Goal: Task Accomplishment & Management: Use online tool/utility

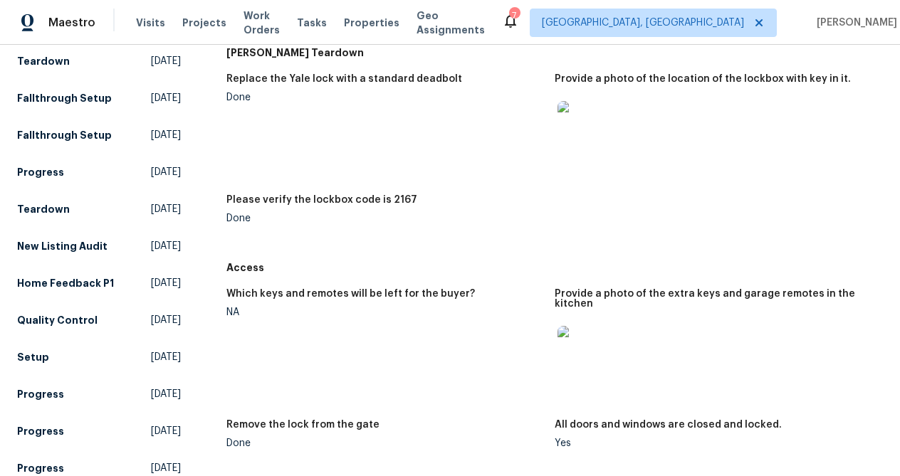
scroll to position [204, 0]
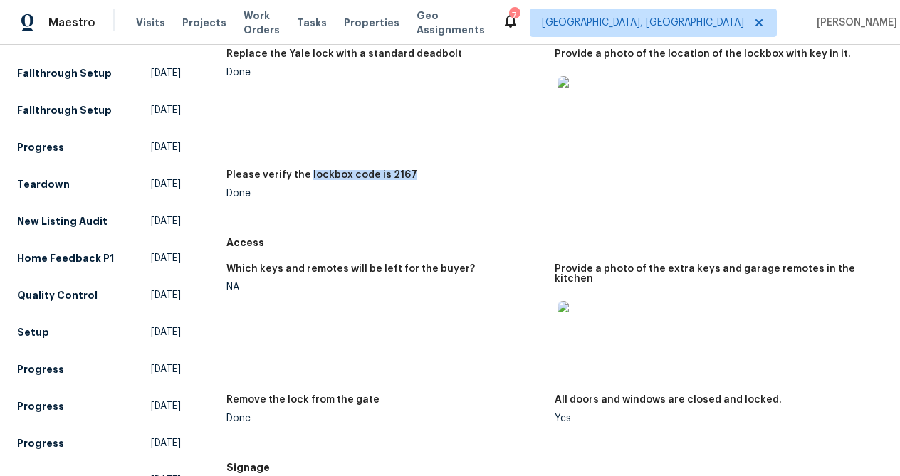
drag, startPoint x: 308, startPoint y: 174, endPoint x: 437, endPoint y: 176, distance: 128.9
click at [437, 176] on div "Please verify the lockbox code is 2167" at bounding box center [384, 179] width 317 height 19
copy h5 "lockbox code is 2167"
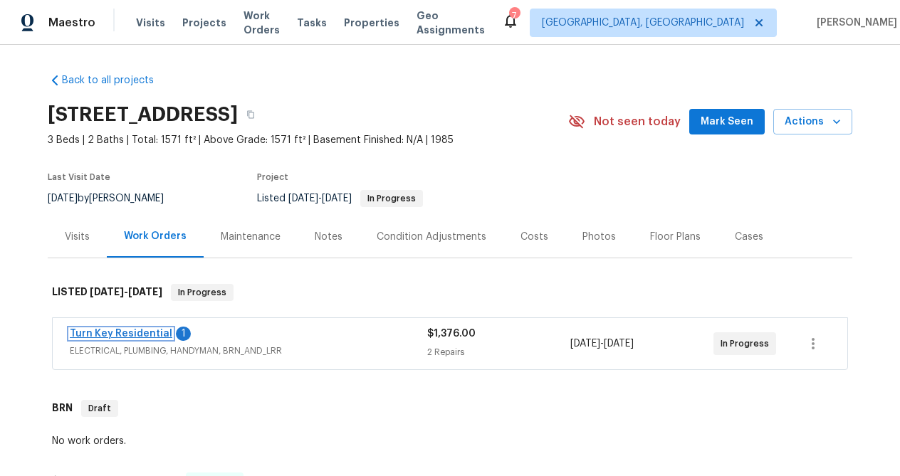
click at [145, 336] on link "Turn Key Residential" at bounding box center [121, 334] width 103 height 10
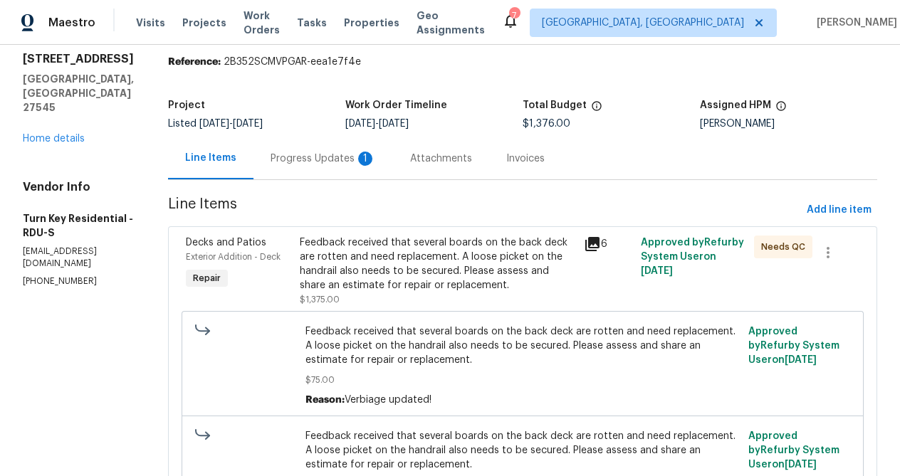
scroll to position [50, 0]
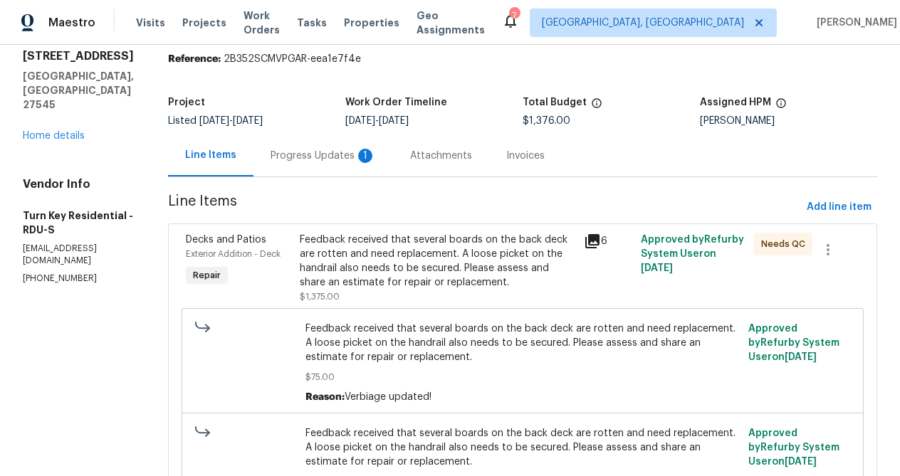
click at [370, 157] on div "Progress Updates 1" at bounding box center [323, 156] width 105 height 14
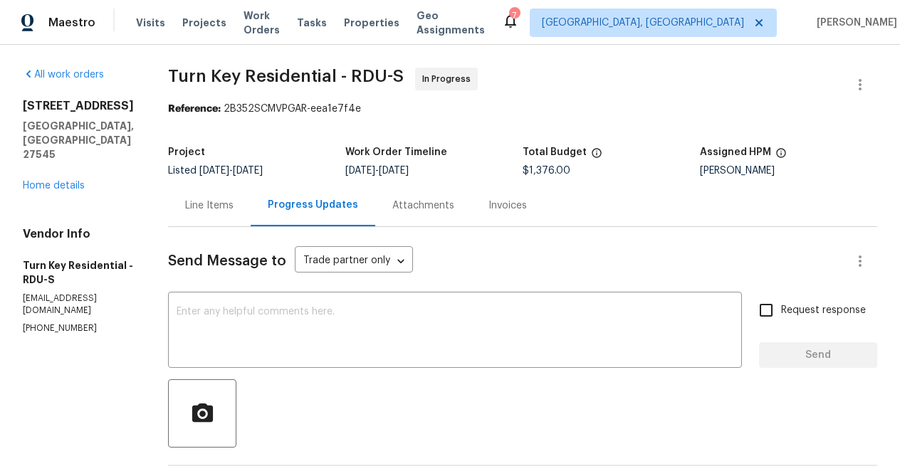
click at [234, 207] on div "Line Items" at bounding box center [209, 206] width 48 height 14
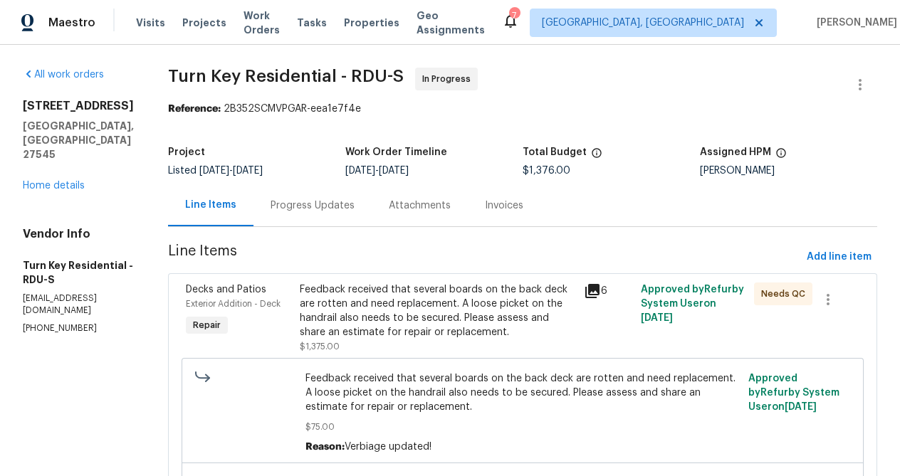
click at [601, 294] on icon at bounding box center [592, 291] width 17 height 17
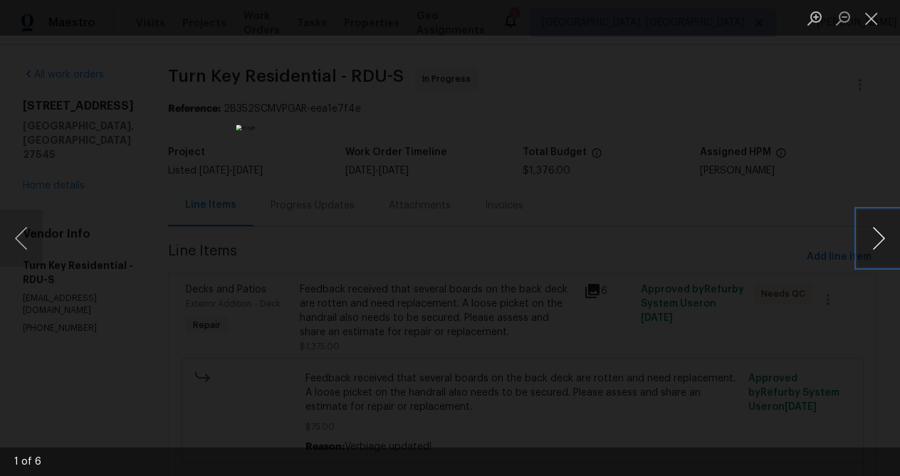
click at [880, 244] on button "Next image" at bounding box center [878, 238] width 43 height 57
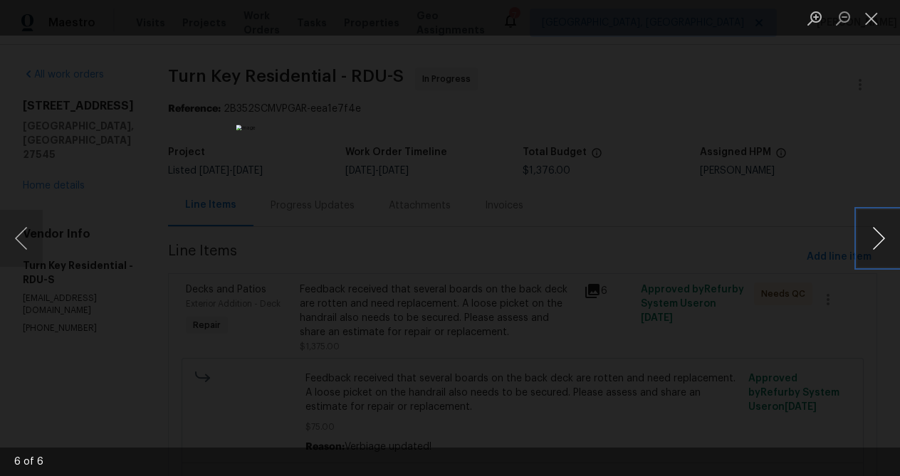
click at [880, 244] on button "Next image" at bounding box center [878, 238] width 43 height 57
click at [692, 318] on div "Lightbox" at bounding box center [450, 238] width 900 height 476
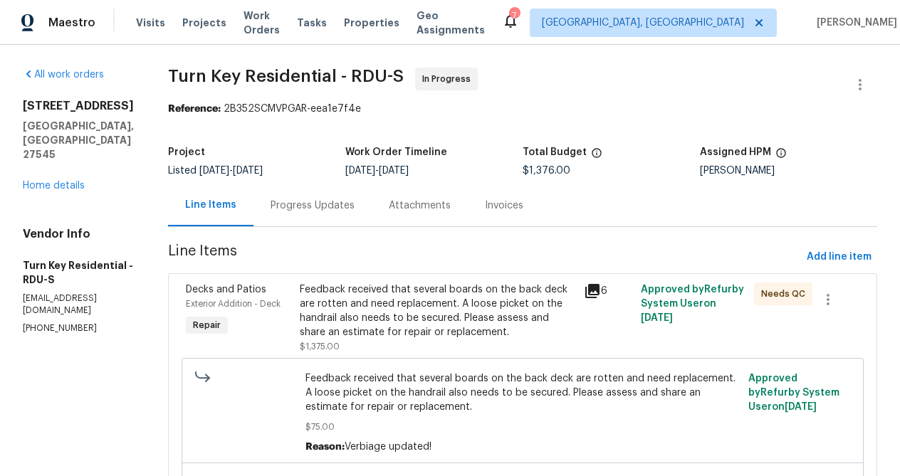
click at [355, 209] on div "Progress Updates" at bounding box center [313, 206] width 84 height 14
